Goal: Find specific page/section: Find specific page/section

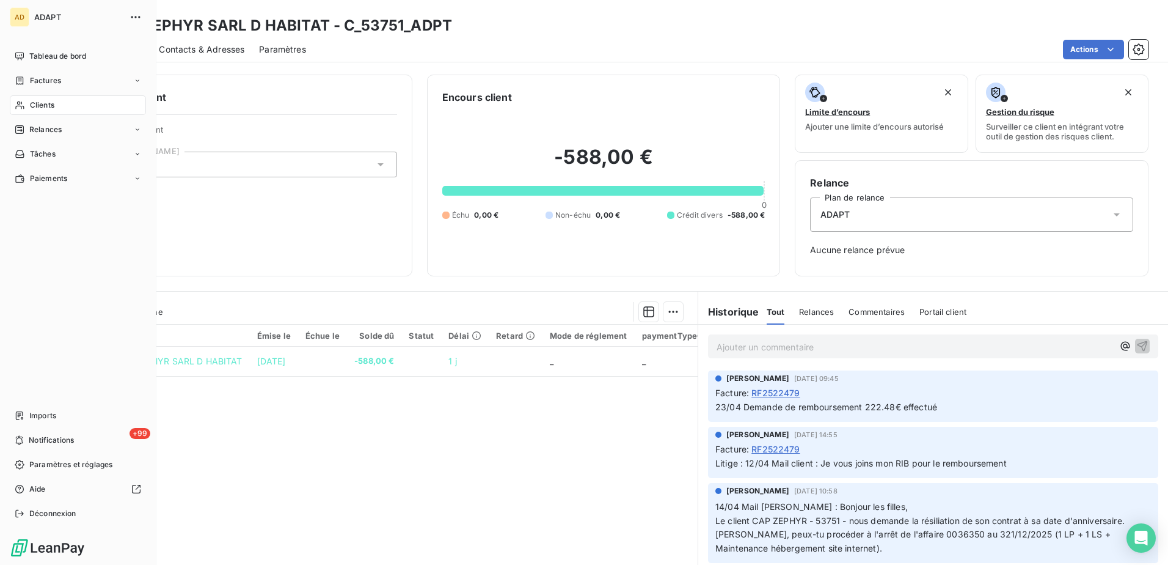
click at [48, 106] on span "Clients" at bounding box center [42, 105] width 24 height 11
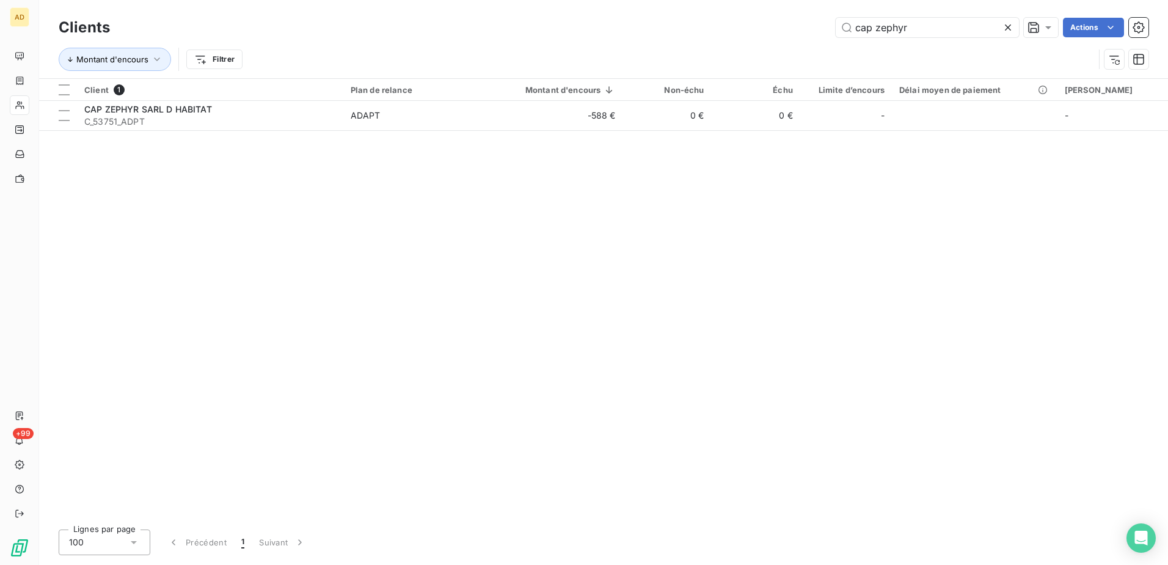
drag, startPoint x: 920, startPoint y: 25, endPoint x: 650, endPoint y: 12, distance: 270.4
click at [650, 15] on div "Clients cap zephyr Actions" at bounding box center [604, 28] width 1090 height 26
drag, startPoint x: 921, startPoint y: 27, endPoint x: 649, endPoint y: 17, distance: 272.0
click at [649, 17] on div "Clients immo design Actions" at bounding box center [604, 28] width 1090 height 26
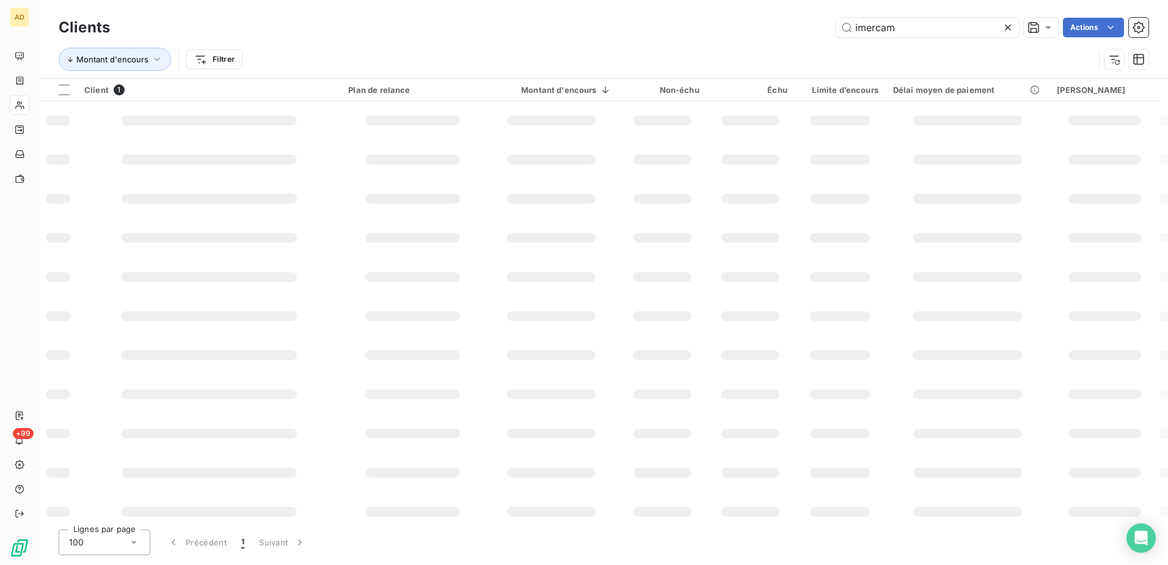
type input "imercam"
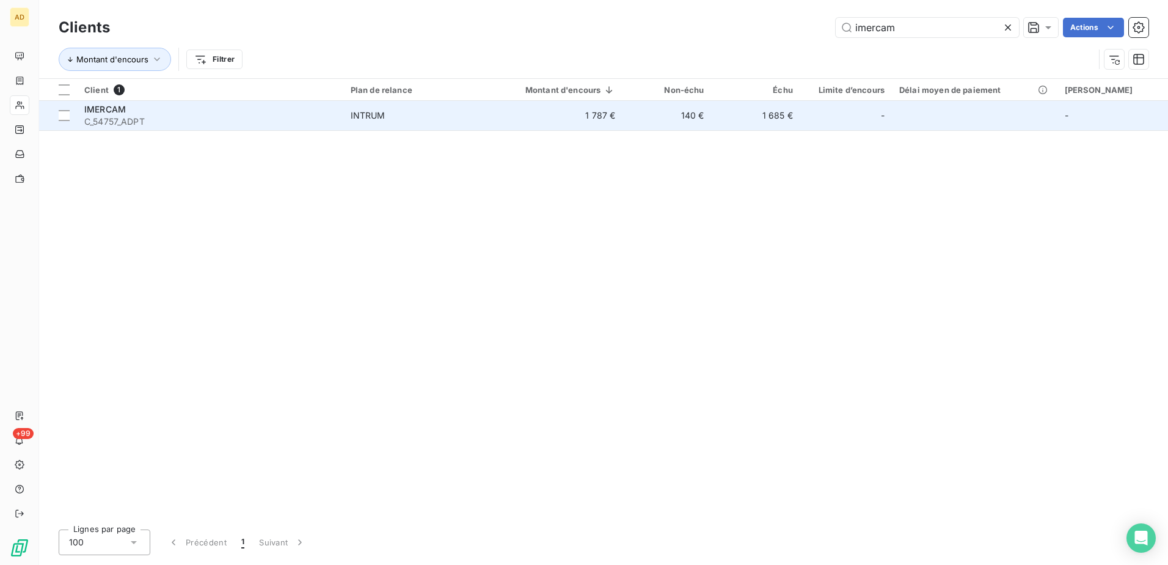
click at [142, 117] on span "C_54757_ADPT" at bounding box center [210, 121] width 252 height 12
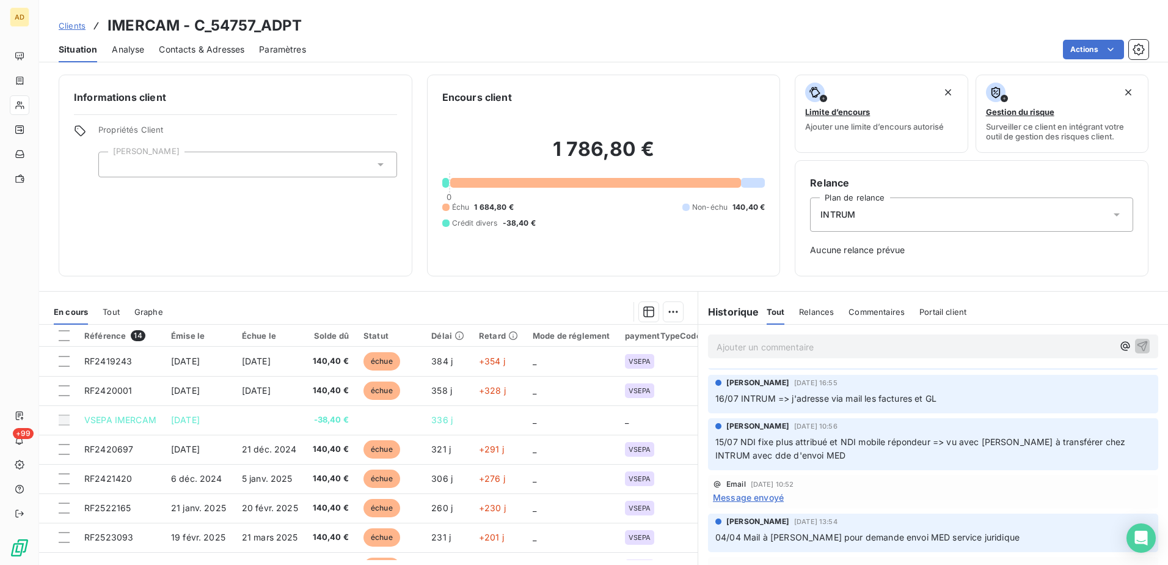
scroll to position [61, 0]
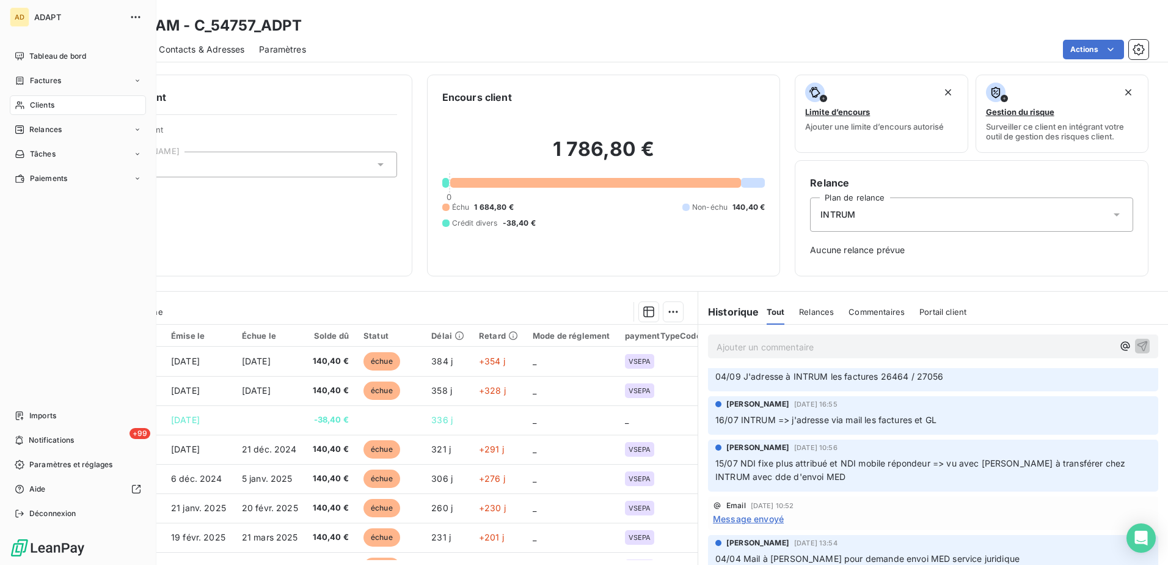
click at [43, 104] on span "Clients" at bounding box center [42, 105] width 24 height 11
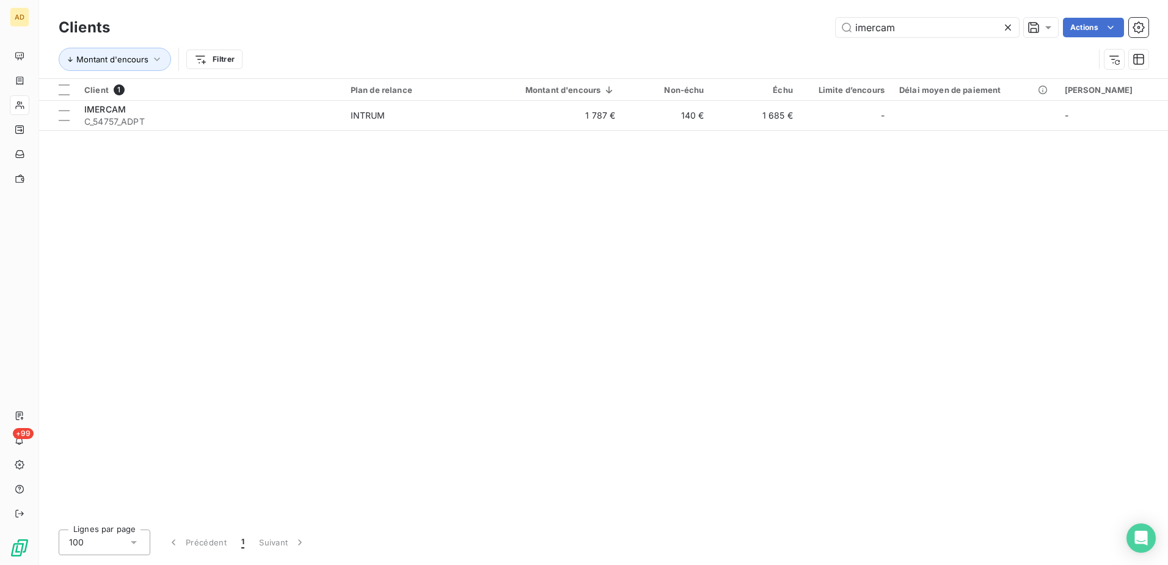
drag, startPoint x: 895, startPoint y: 29, endPoint x: 574, endPoint y: 11, distance: 321.2
click at [575, 11] on div "Clients imercam Actions Montant d'encours Filtrer" at bounding box center [603, 39] width 1129 height 78
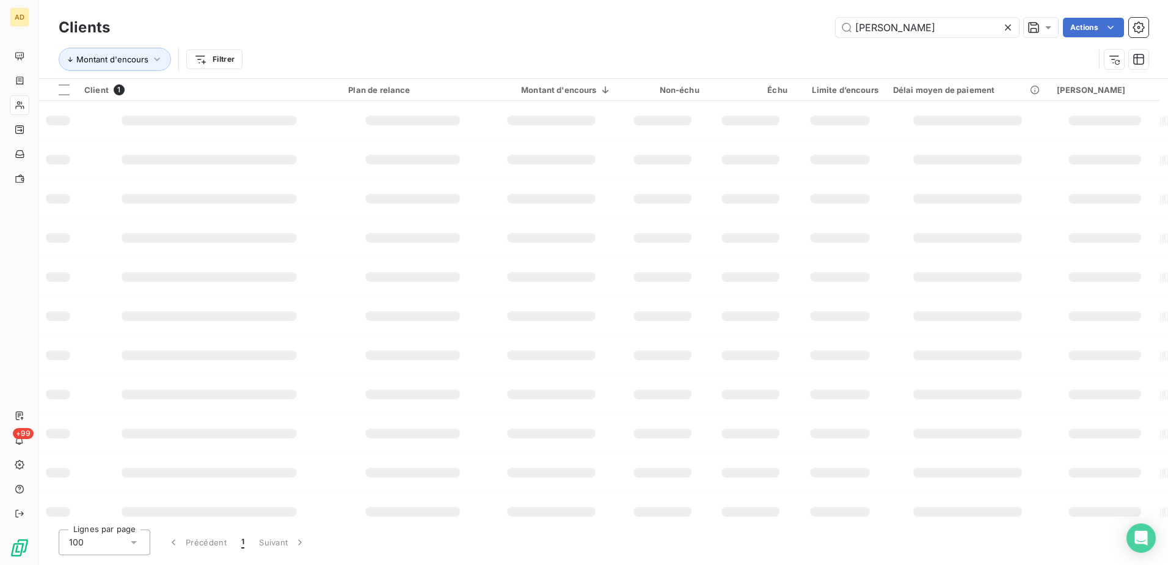
type input "[PERSON_NAME]"
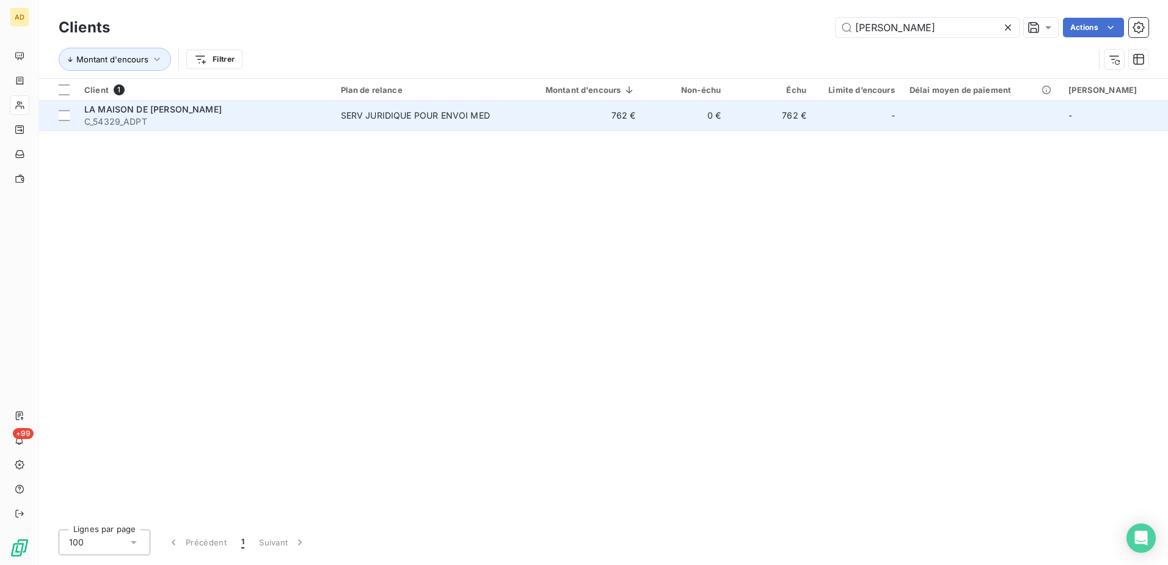
click at [469, 118] on div "SERV JURIDIQUE POUR ENVOI MED" at bounding box center [415, 115] width 149 height 12
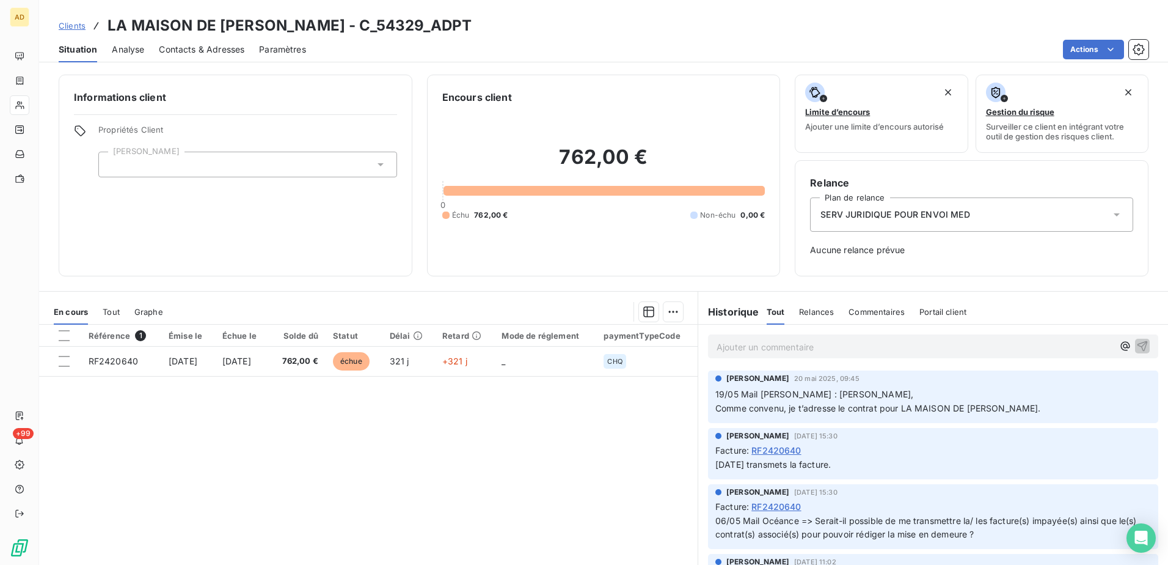
click at [247, 439] on div "Référence 1 Émise le Échue le Solde dû Statut Délai Retard Mode de réglement pa…" at bounding box center [368, 441] width 659 height 235
